Goal: Find specific page/section: Find specific page/section

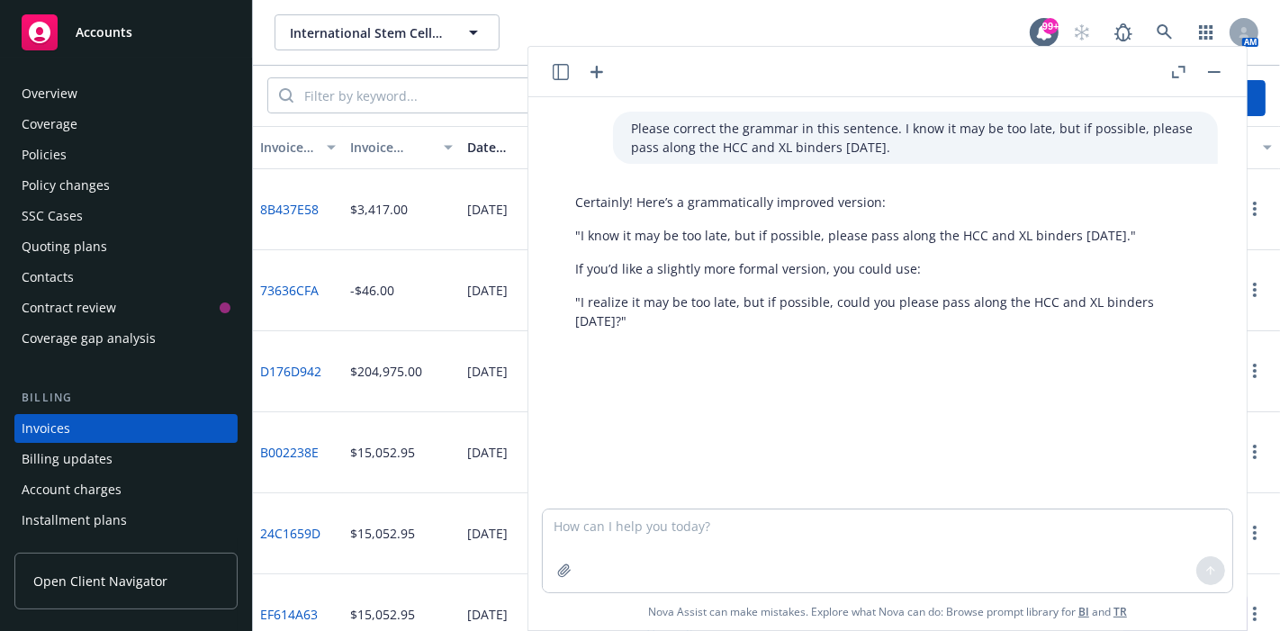
scroll to position [84, 0]
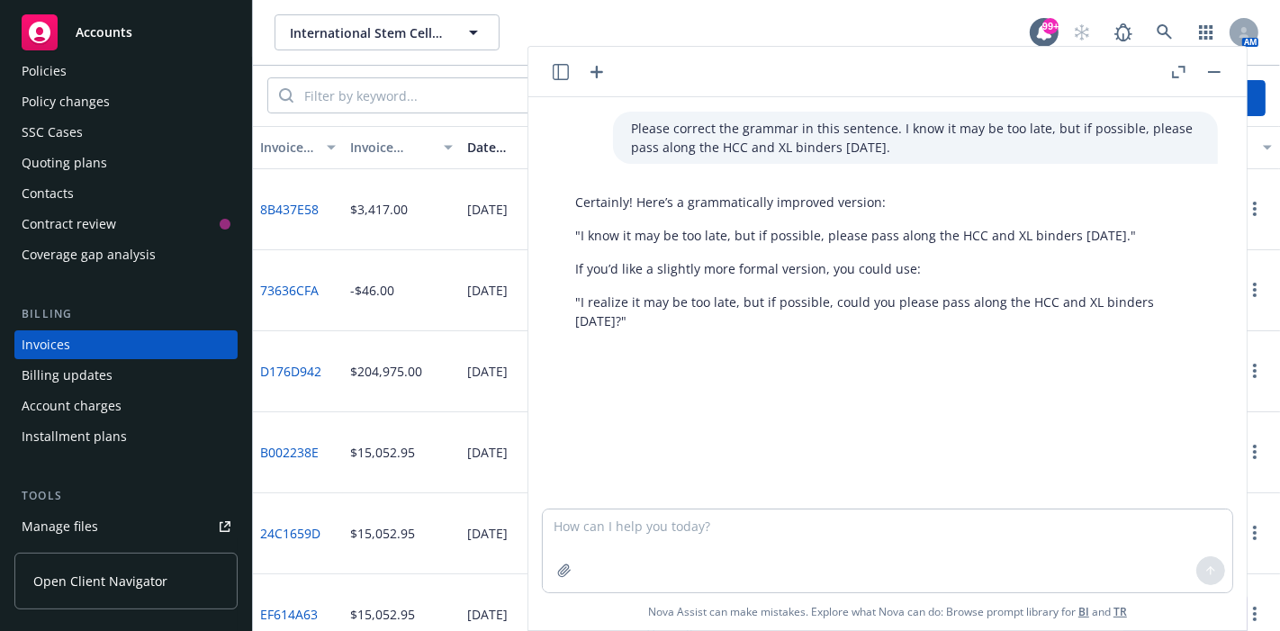
click at [1214, 72] on rect "button" at bounding box center [1214, 72] width 13 height 2
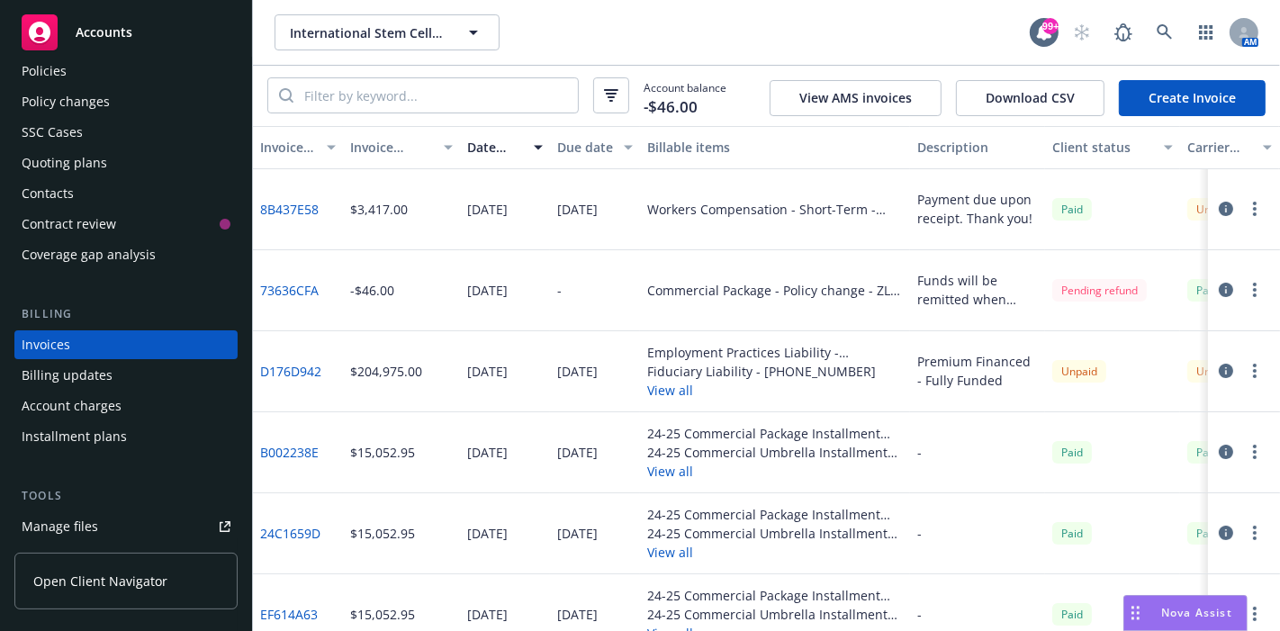
scroll to position [0, 0]
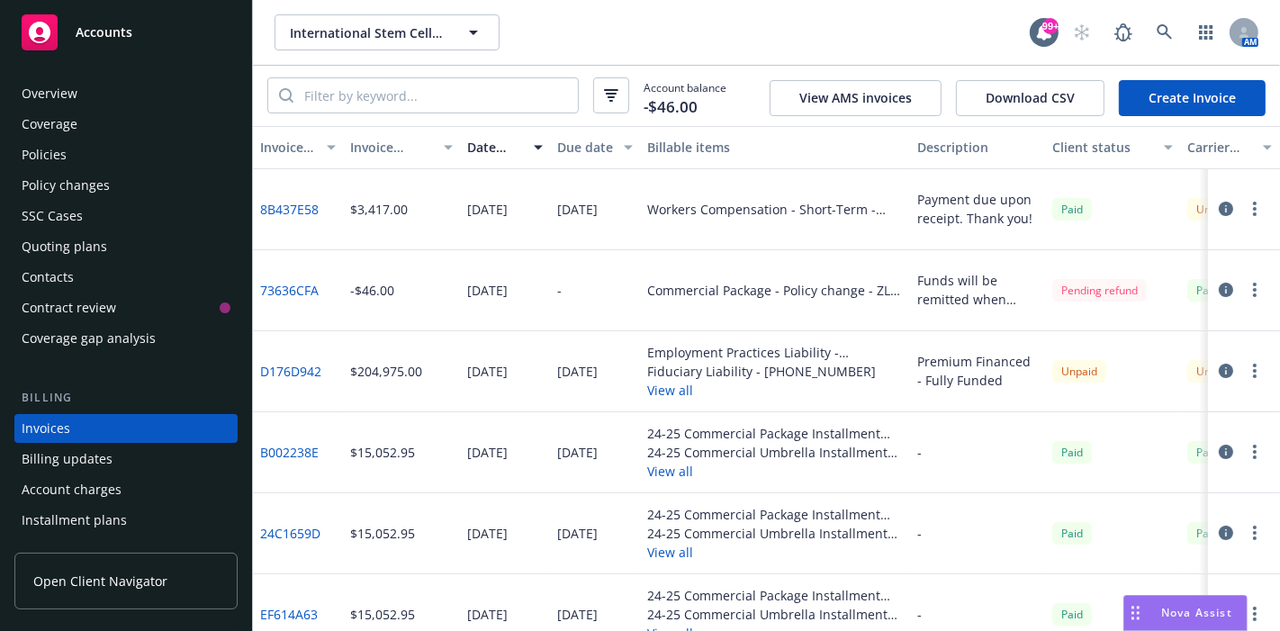
click at [150, 91] on div "Overview" at bounding box center [126, 93] width 209 height 29
